Goal: Task Accomplishment & Management: Manage account settings

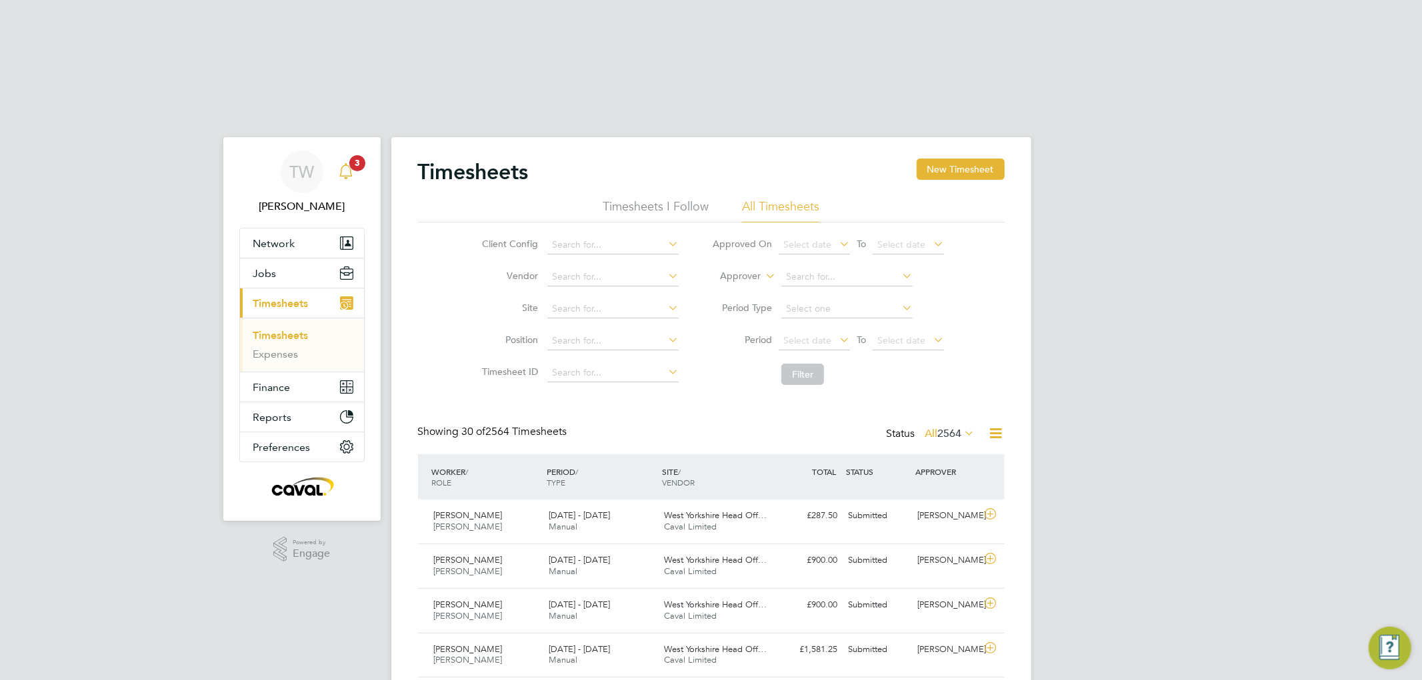
click at [349, 163] on icon "Main navigation" at bounding box center [346, 171] width 16 height 16
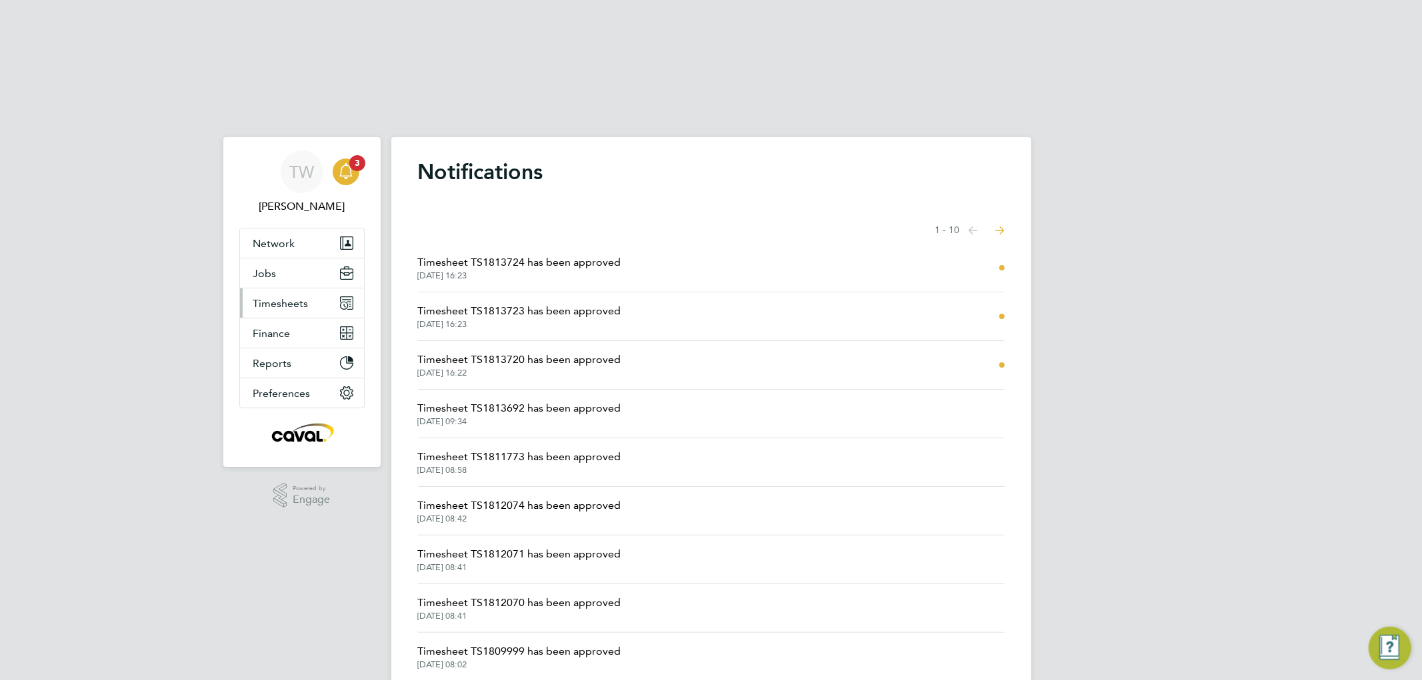
click at [305, 297] on span "Timesheets" at bounding box center [280, 303] width 55 height 13
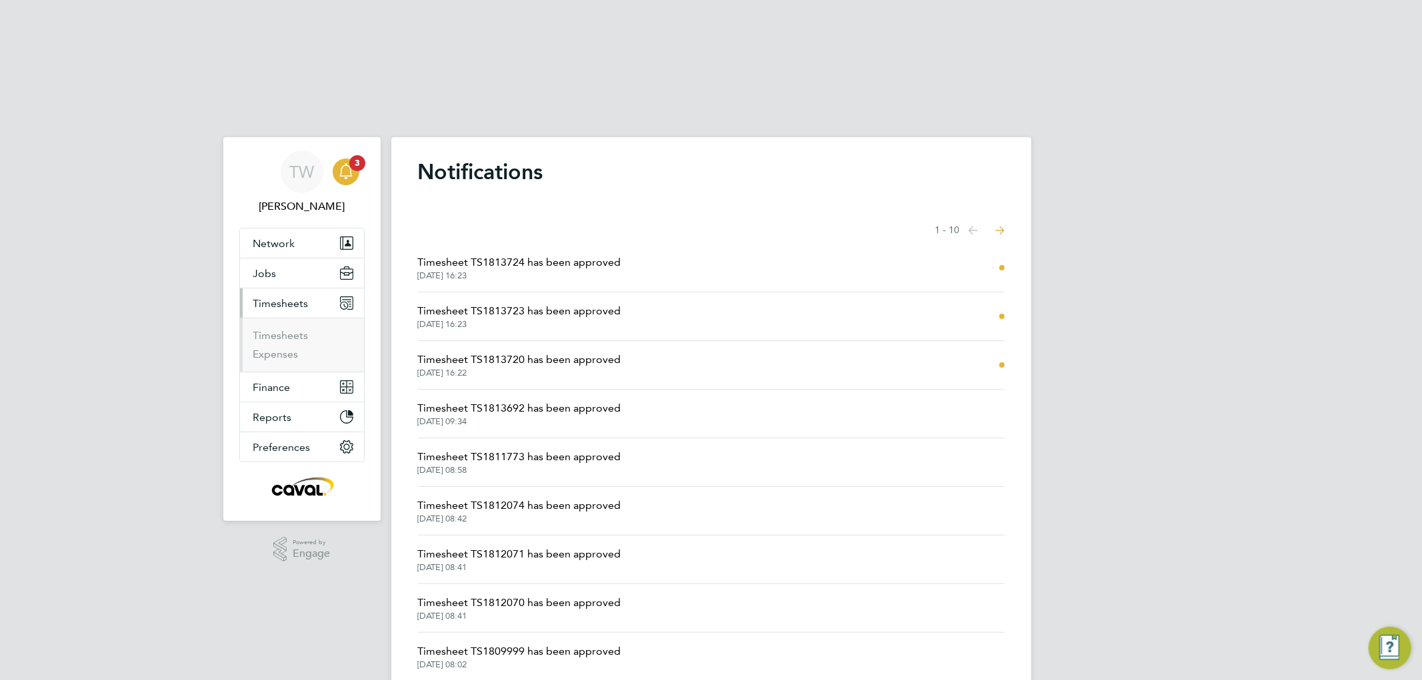
click at [282, 318] on ul "Timesheets Expenses" at bounding box center [302, 345] width 124 height 54
click at [280, 329] on link "Timesheets" at bounding box center [280, 335] width 55 height 13
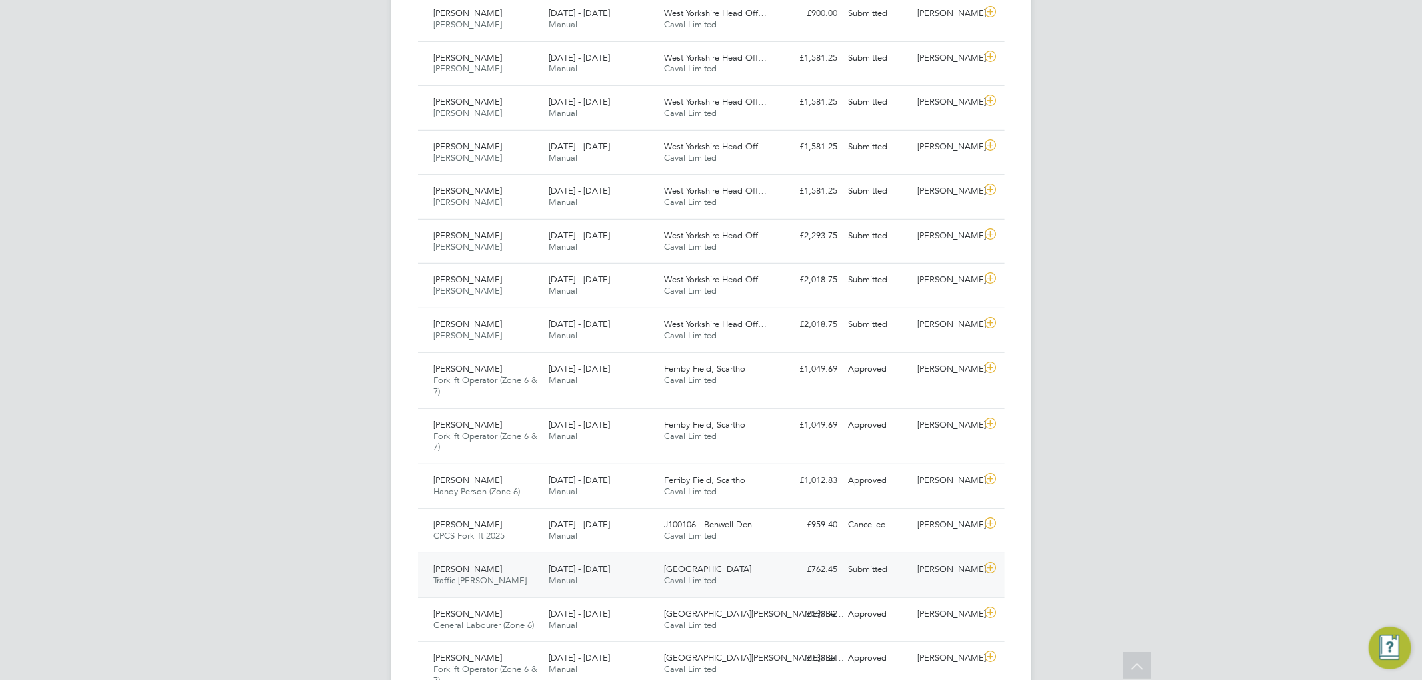
click at [485, 575] on span "Traffic [PERSON_NAME]" at bounding box center [480, 580] width 93 height 11
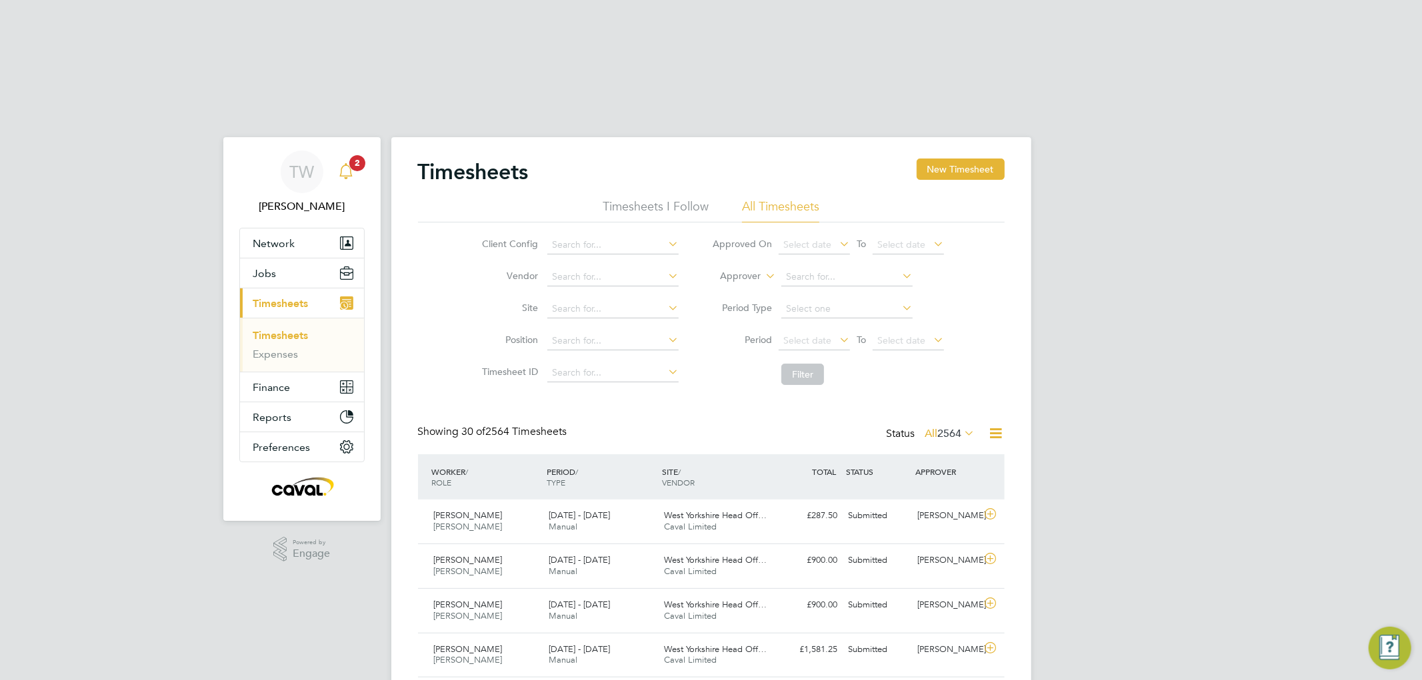
click at [351, 163] on icon "Main navigation" at bounding box center [346, 169] width 13 height 13
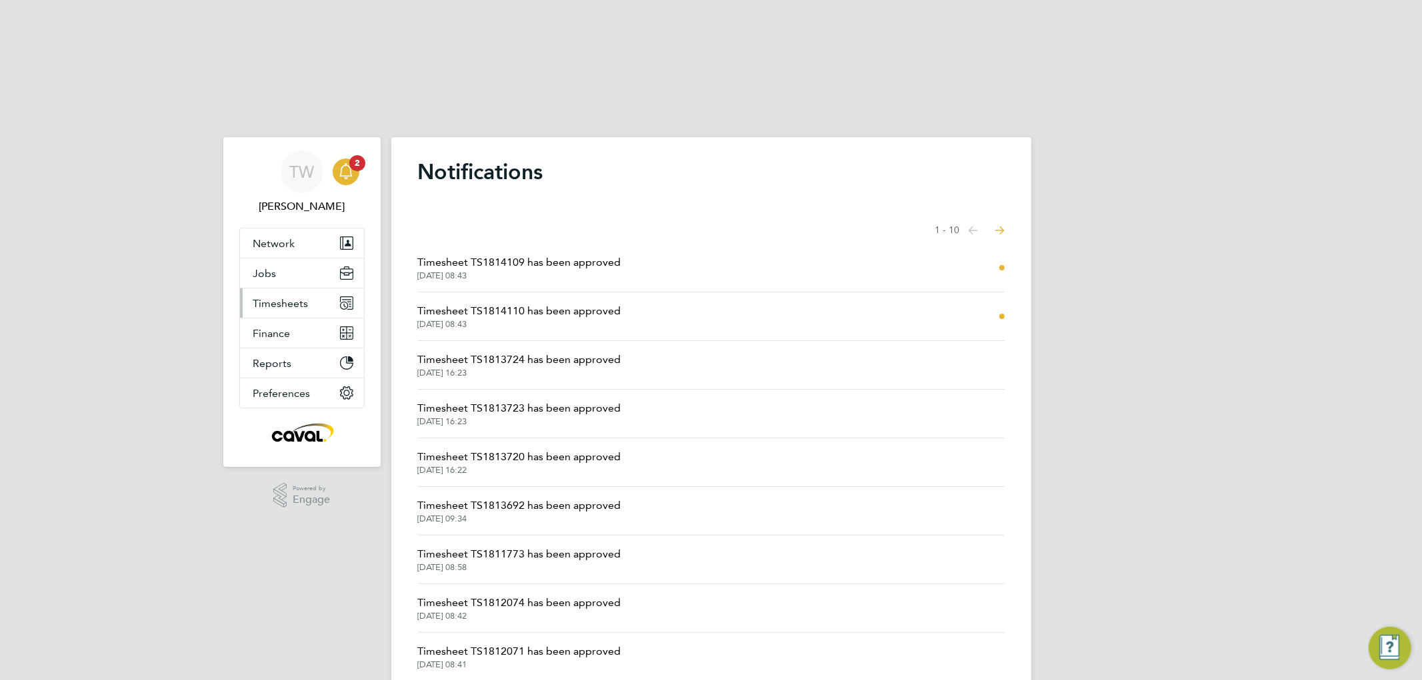
click at [301, 297] on span "Timesheets" at bounding box center [280, 303] width 55 height 13
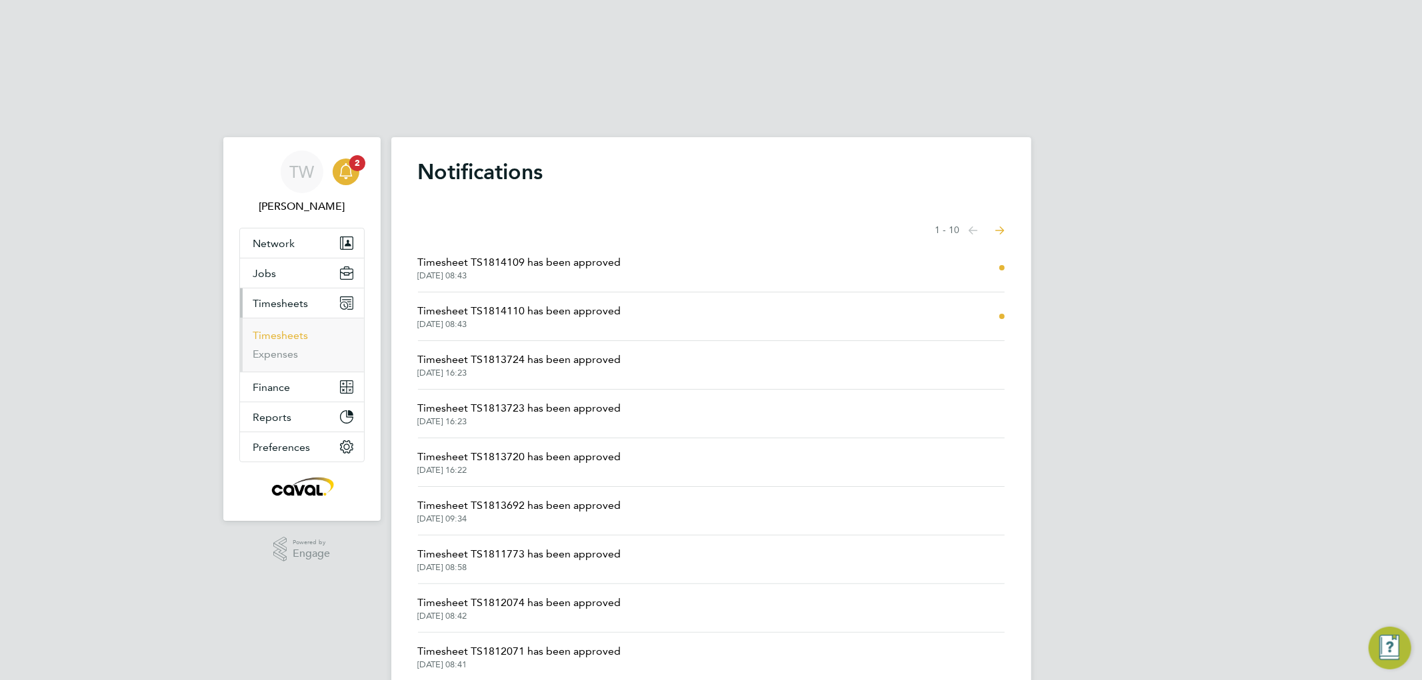
click at [295, 329] on link "Timesheets" at bounding box center [280, 335] width 55 height 13
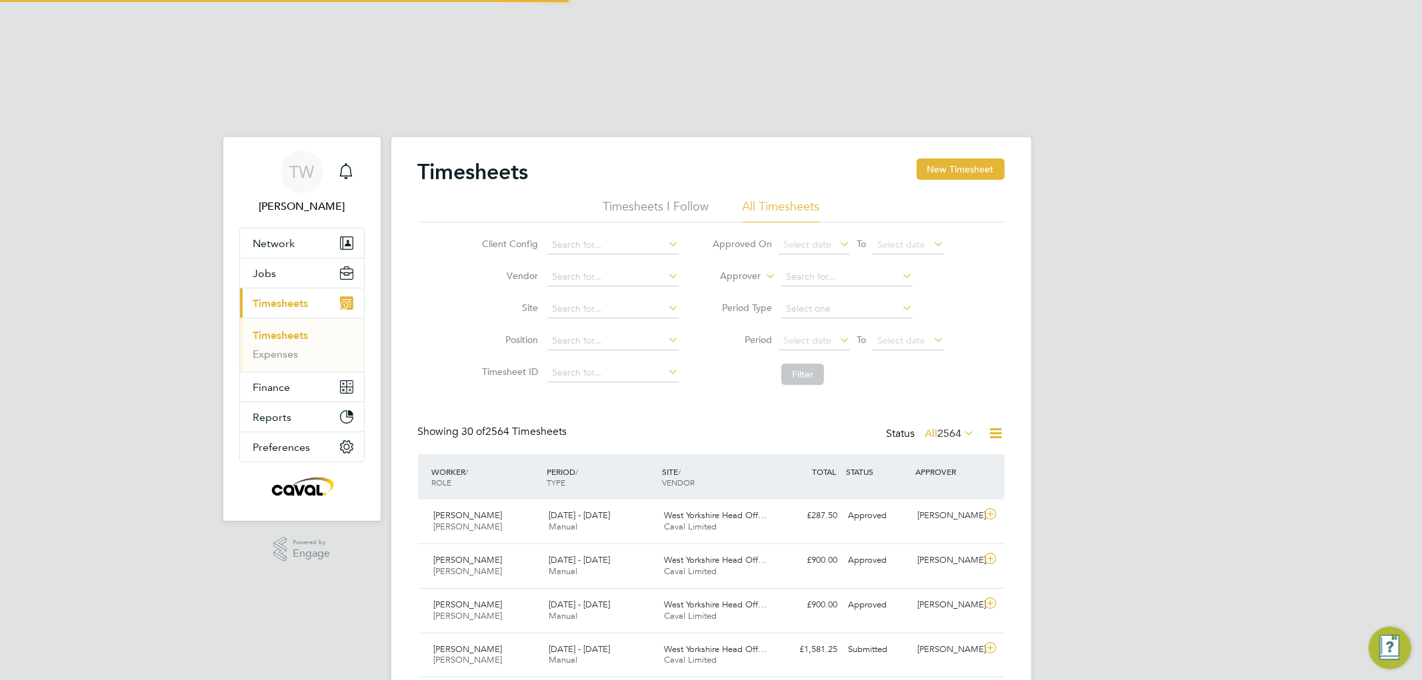
scroll to position [33, 116]
click at [361, 155] on span "7" at bounding box center [357, 163] width 16 height 16
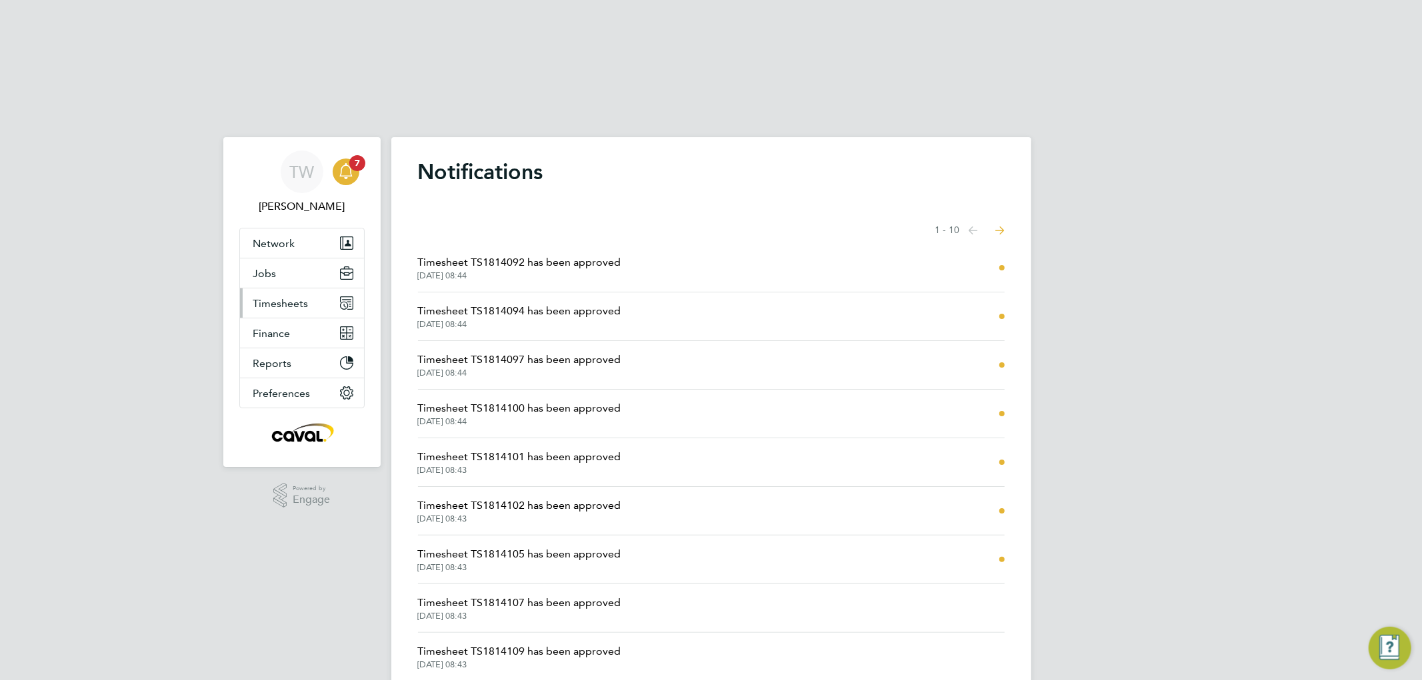
click at [323, 289] on button "Timesheets" at bounding box center [302, 303] width 124 height 29
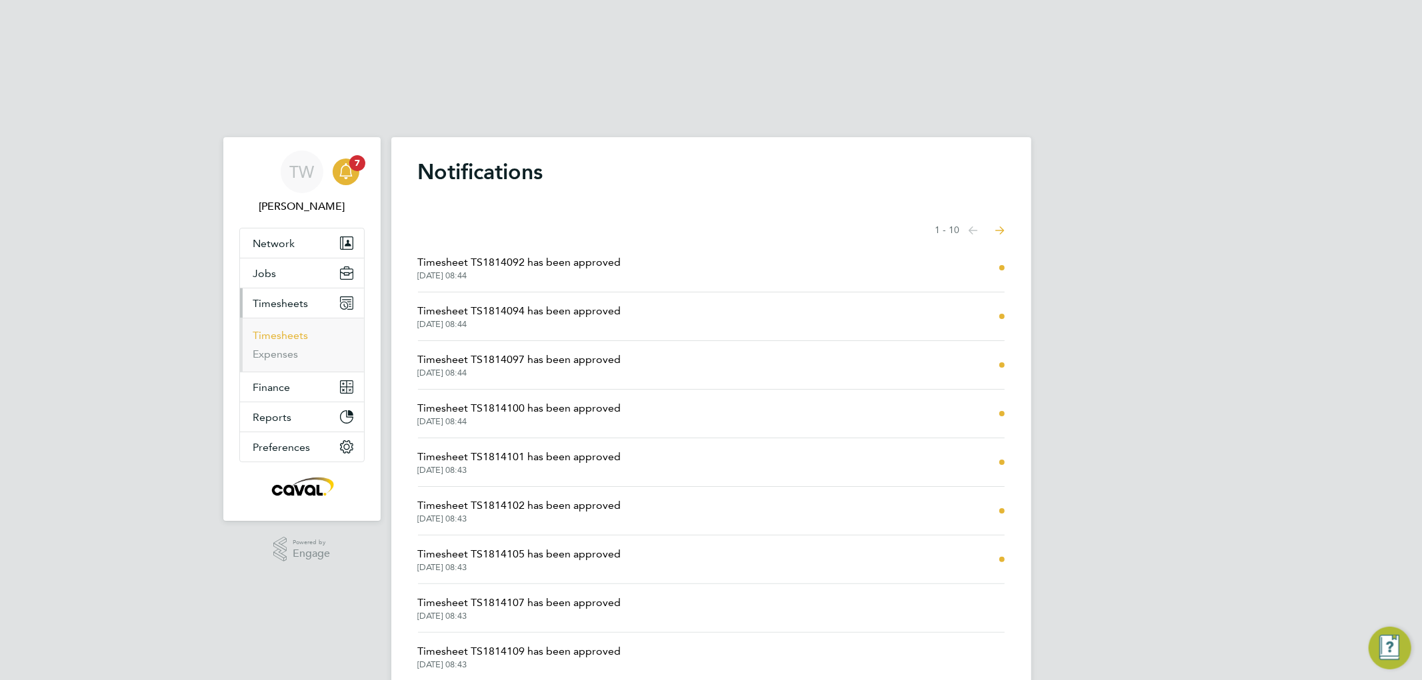
click at [293, 329] on link "Timesheets" at bounding box center [280, 335] width 55 height 13
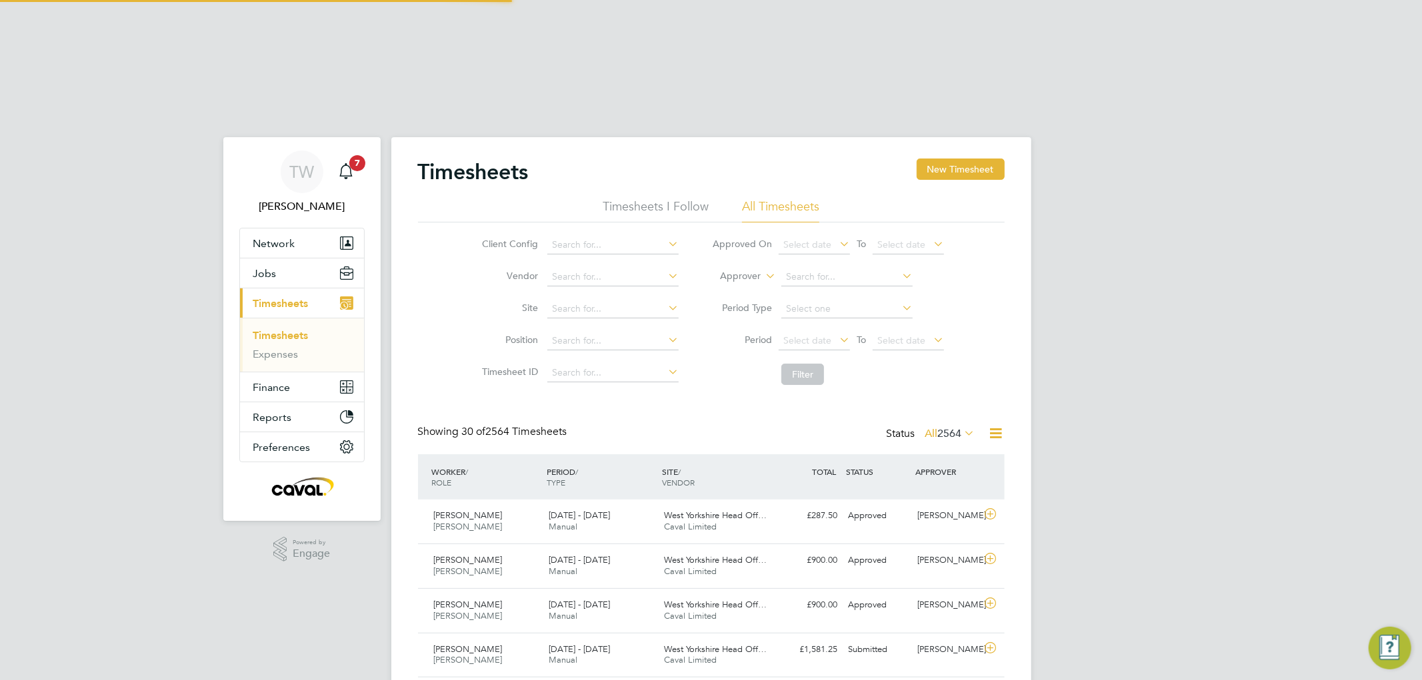
scroll to position [33, 116]
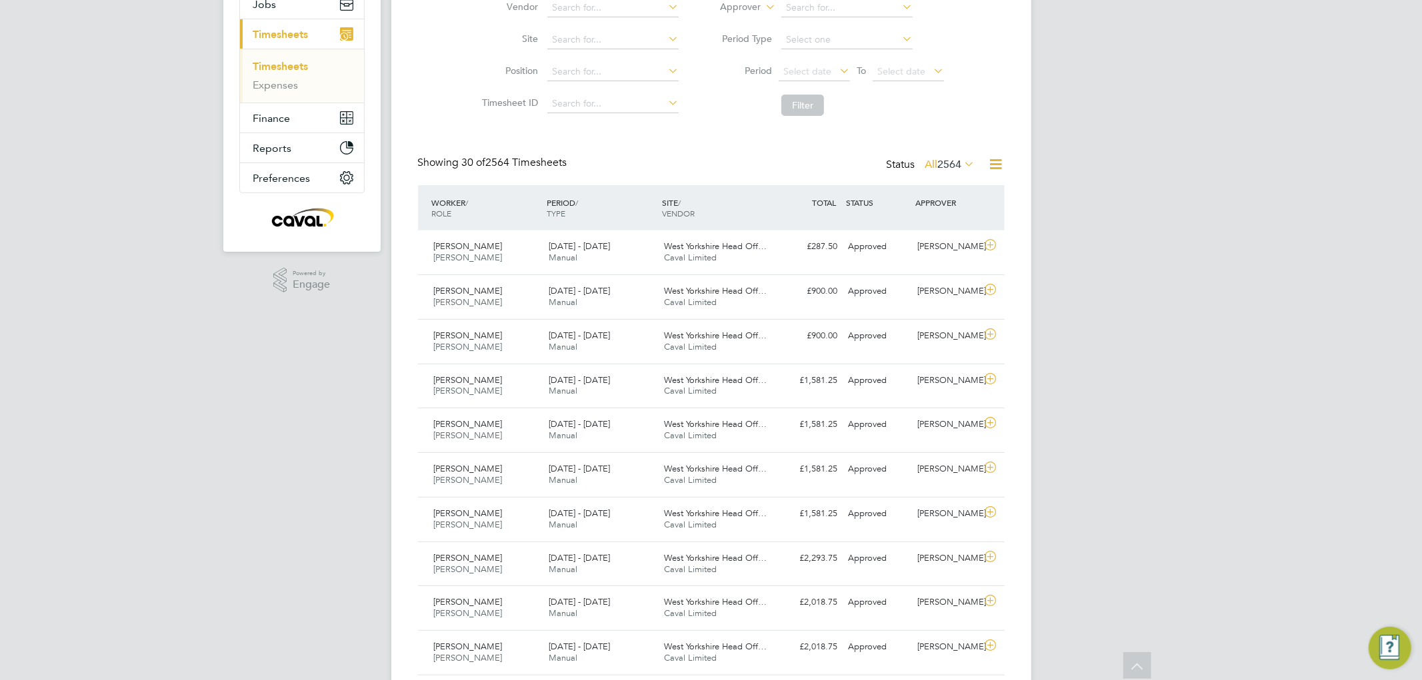
scroll to position [296, 0]
